Goal: Information Seeking & Learning: Find specific fact

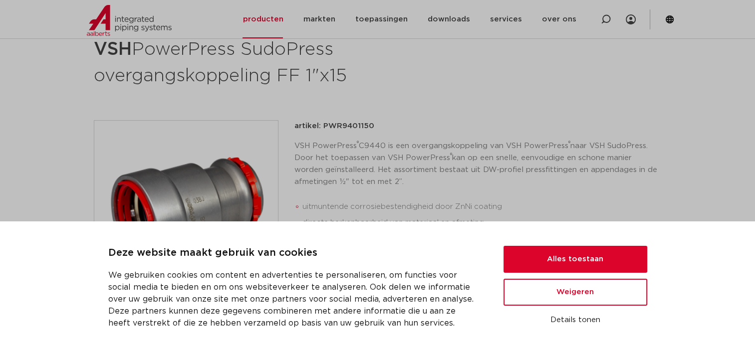
scroll to position [165, 0]
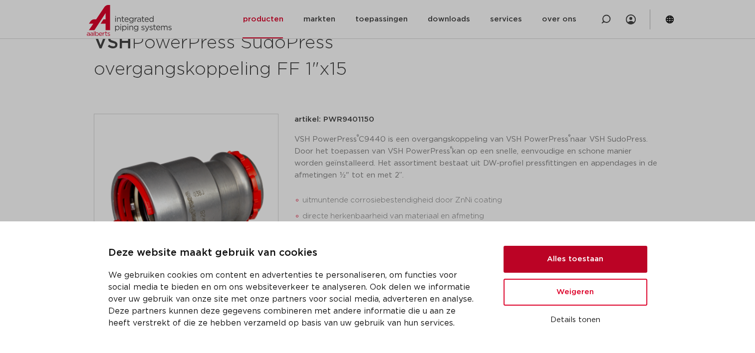
click at [528, 258] on button "Alles toestaan" at bounding box center [575, 259] width 144 height 27
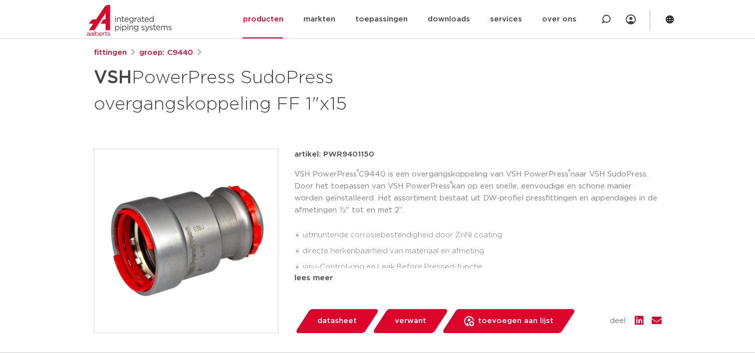
scroll to position [115, 0]
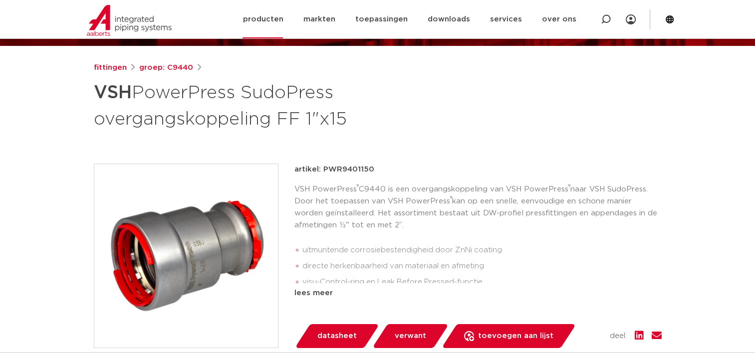
click at [273, 21] on link "producten" at bounding box center [262, 19] width 40 height 38
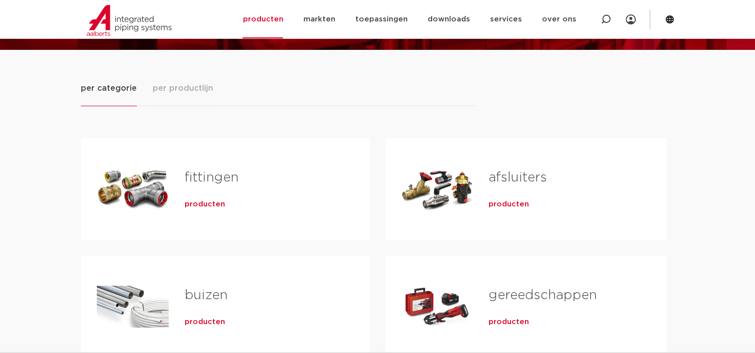
scroll to position [100, 0]
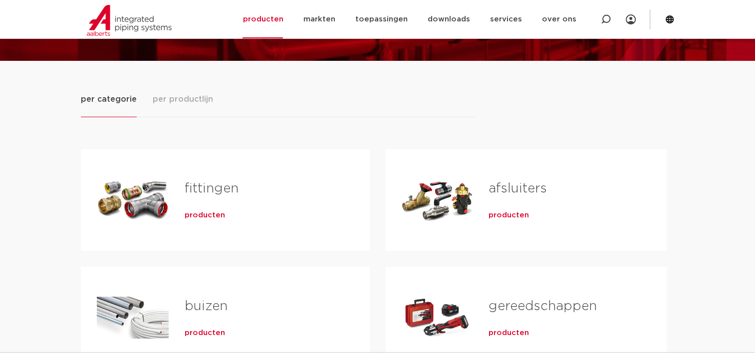
click at [206, 210] on div "producten" at bounding box center [261, 214] width 153 height 14
click at [206, 214] on span "producten" at bounding box center [205, 216] width 40 height 10
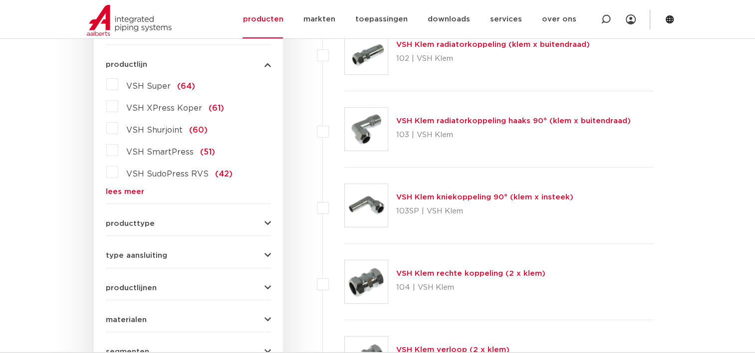
scroll to position [200, 0]
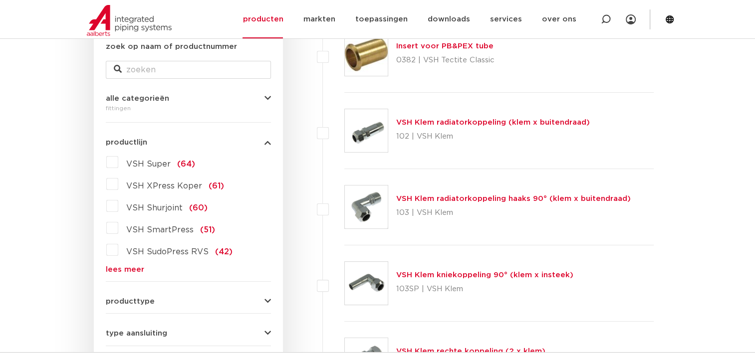
click at [117, 267] on link "lees meer" at bounding box center [188, 269] width 165 height 7
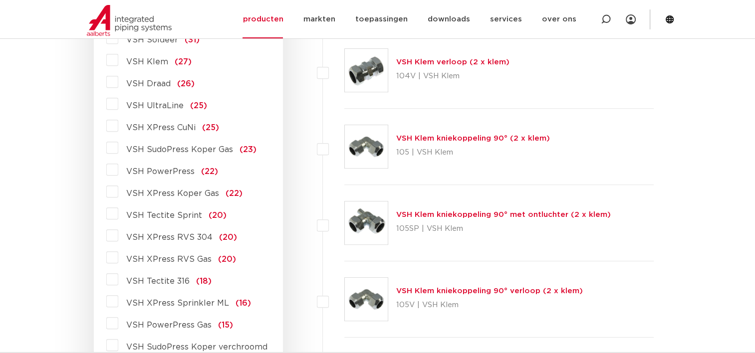
scroll to position [549, 0]
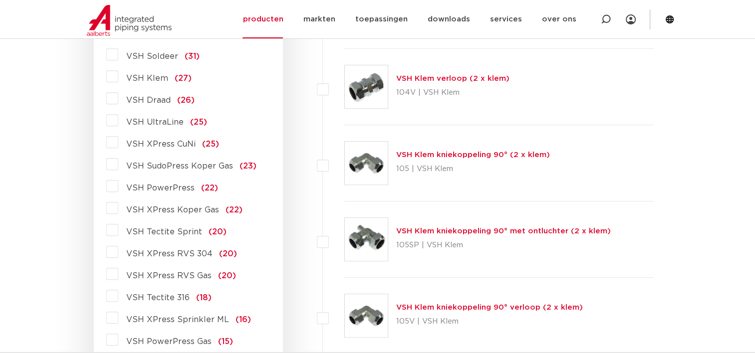
click at [118, 187] on label "VSH PowerPress (22)" at bounding box center [168, 186] width 100 height 16
click at [0, 0] on input "VSH PowerPress (22)" at bounding box center [0, 0] width 0 height 0
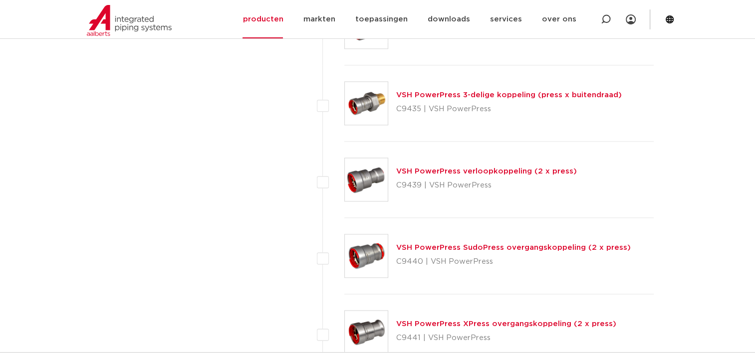
scroll to position [1297, 0]
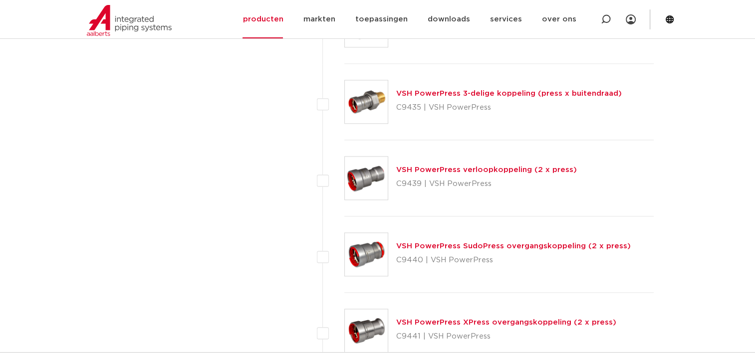
click at [490, 169] on link "VSH PowerPress verloopkoppeling (2 x press)" at bounding box center [486, 169] width 181 height 7
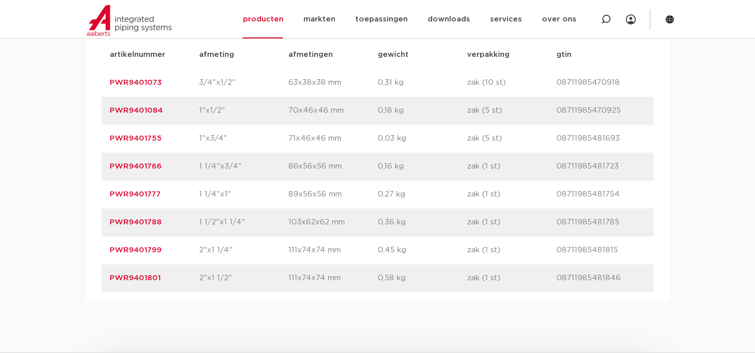
scroll to position [649, 0]
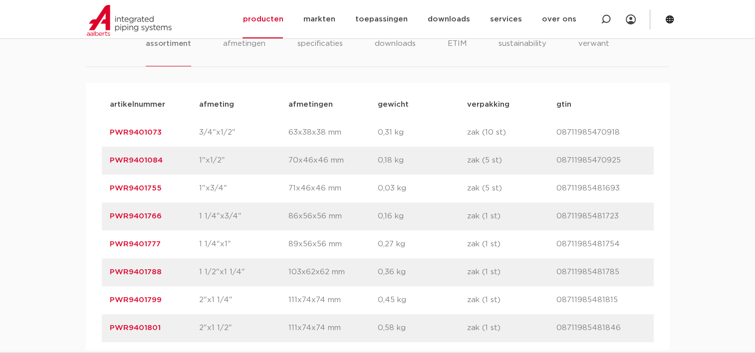
drag, startPoint x: 164, startPoint y: 131, endPoint x: 95, endPoint y: 134, distance: 69.4
click at [95, 134] on div "artikelnummer afmeting [GEOGRAPHIC_DATA] gewicht verpakking gtin artikelnummer …" at bounding box center [378, 216] width 584 height 267
copy link "PWR9401073"
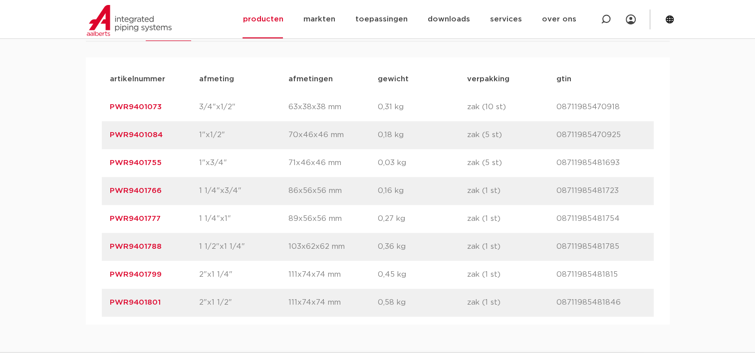
scroll to position [698, 0]
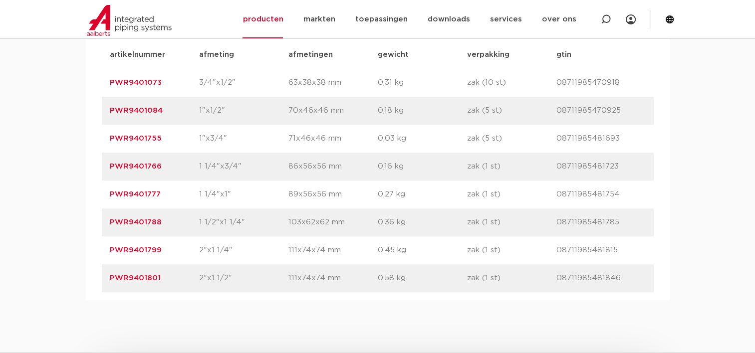
drag, startPoint x: 162, startPoint y: 278, endPoint x: 107, endPoint y: 278, distance: 54.9
click at [107, 278] on div "artikelnummer PWR9401801 afmeting 2"x1 1/2" [GEOGRAPHIC_DATA] 111x74x74 mm gewi…" at bounding box center [378, 278] width 552 height 28
copy link "PWR9401801"
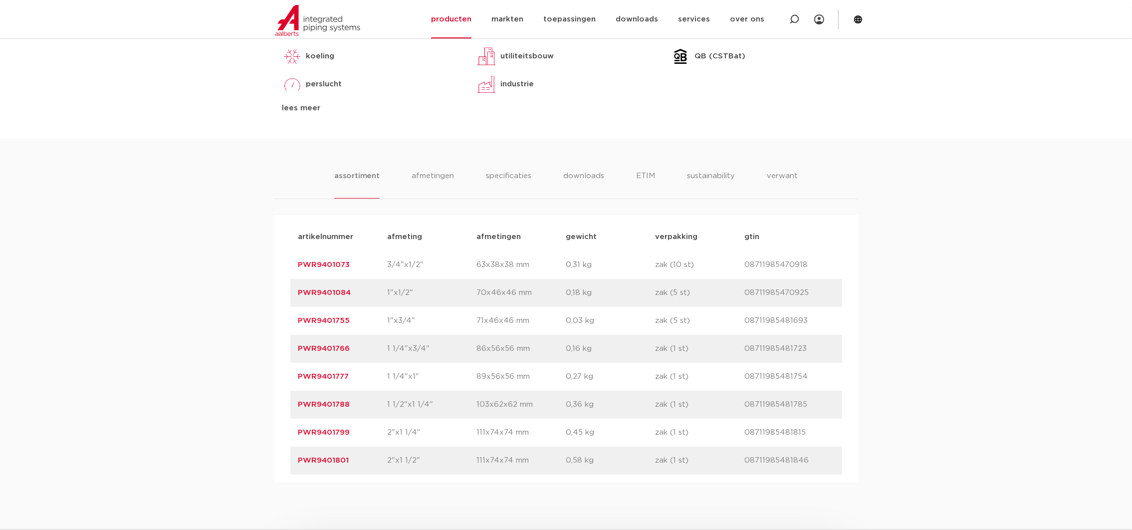
scroll to position [598, 0]
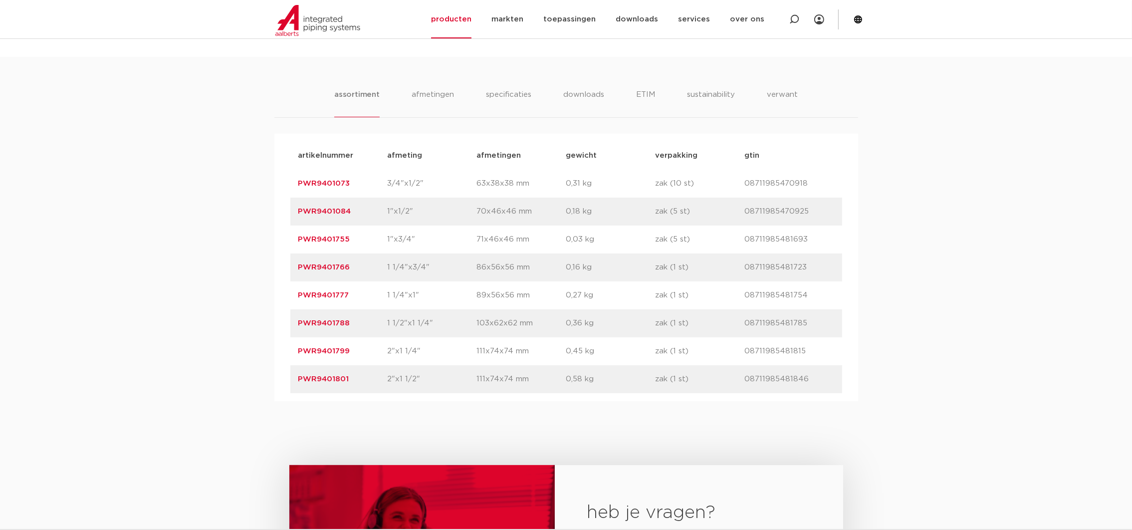
drag, startPoint x: 294, startPoint y: 376, endPoint x: 349, endPoint y: 382, distance: 55.3
click at [349, 353] on div "artikelnummer PWR9401801 afmeting 2"x1 1/2" afmetingen 111x74x74 mm gewicht 0,5…" at bounding box center [566, 379] width 552 height 28
copy link "PWR9401801"
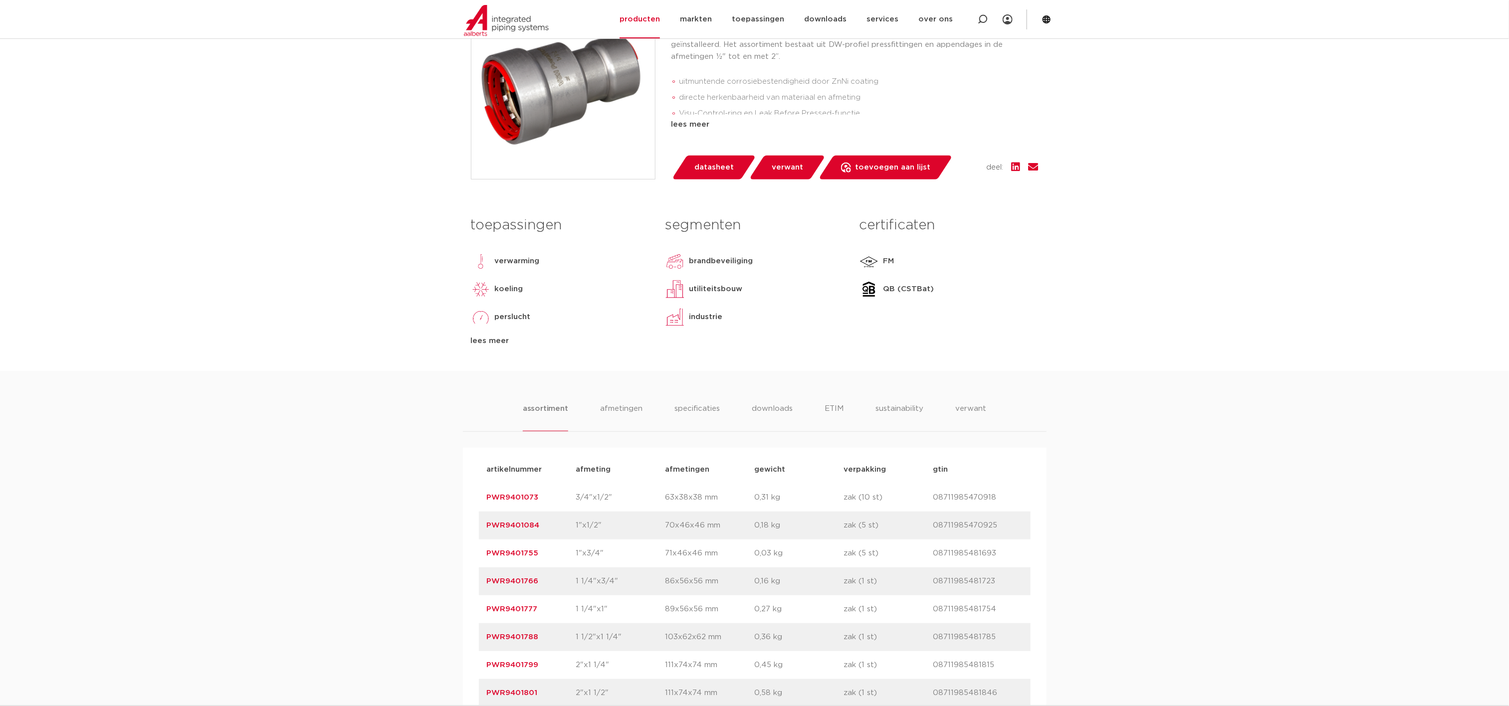
scroll to position [291, 0]
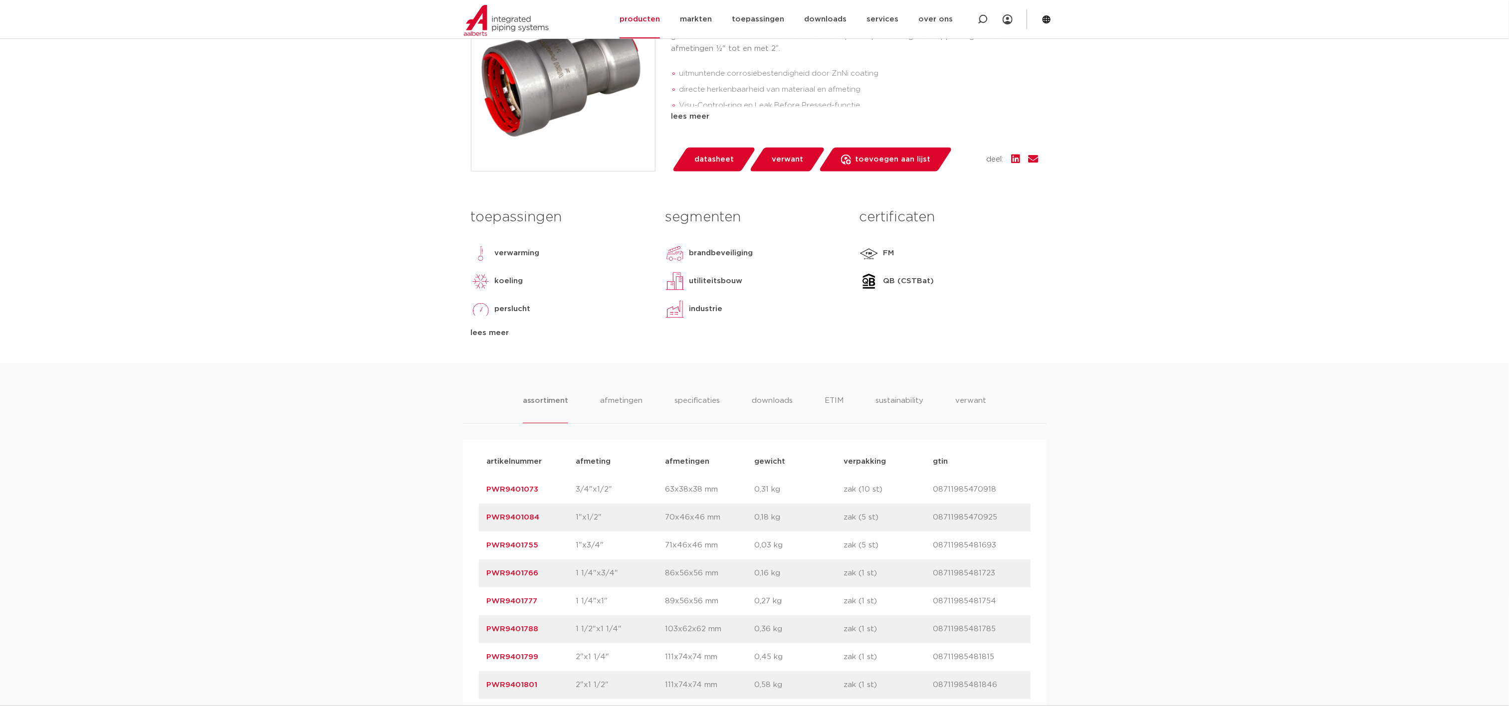
drag, startPoint x: 460, startPoint y: 680, endPoint x: 473, endPoint y: 680, distance: 12.5
click at [460, 353] on div "assortiment afmetingen specificaties downloads ETIM sustainability verwant asso…" at bounding box center [754, 535] width 1509 height 344
drag, startPoint x: 539, startPoint y: 685, endPoint x: 479, endPoint y: 688, distance: 60.4
click at [479, 353] on div "artikelnummer PWR9401801 afmeting 2"x1 1/2" afmetingen 111x74x74 mm gewicht 0,5…" at bounding box center [755, 685] width 552 height 28
copy link "PWR9401801"
